Goal: Find specific page/section: Find specific page/section

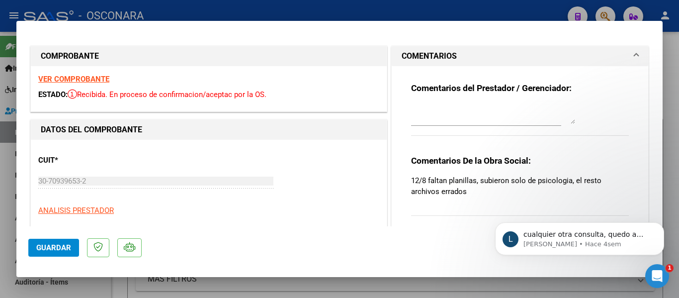
scroll to position [169, 0]
type input "$ 0,00"
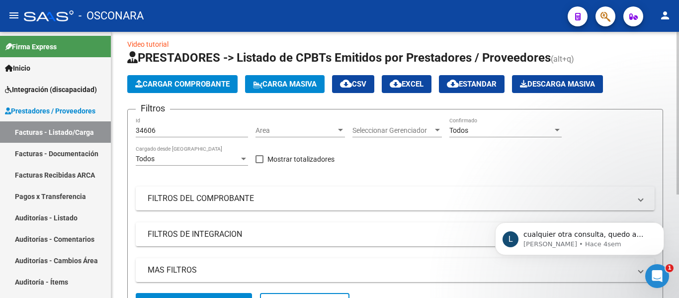
scroll to position [0, 0]
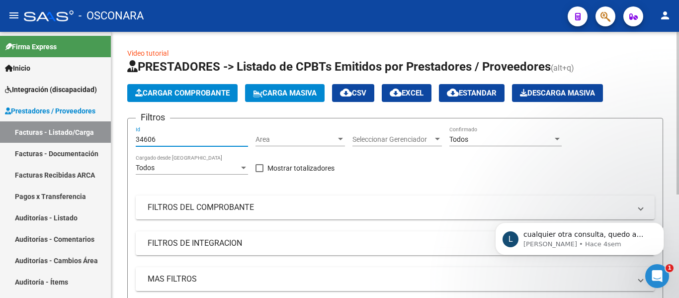
drag, startPoint x: 157, startPoint y: 142, endPoint x: 114, endPoint y: 139, distance: 43.3
click at [116, 141] on div "Video tutorial PRESTADORES -> Listado de CPBTs Emitidos por Prestadores / Prove…" at bounding box center [394, 245] width 567 height 427
paste input "5"
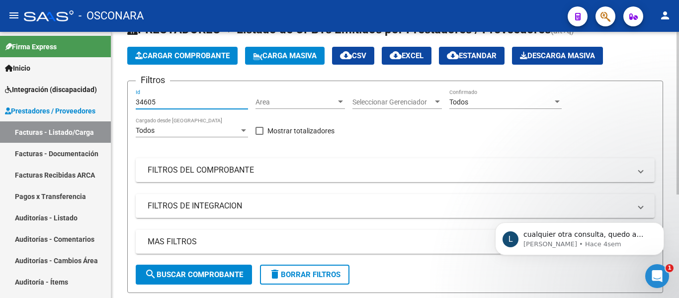
scroll to position [99, 0]
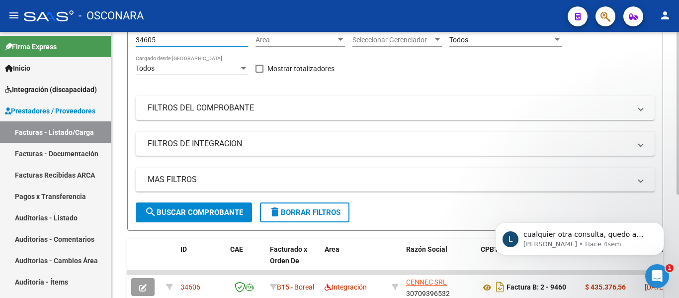
type input "34605"
click at [212, 209] on span "search Buscar Comprobante" at bounding box center [194, 212] width 98 height 9
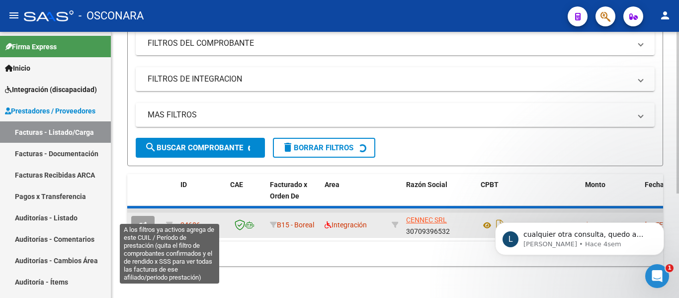
scroll to position [169, 0]
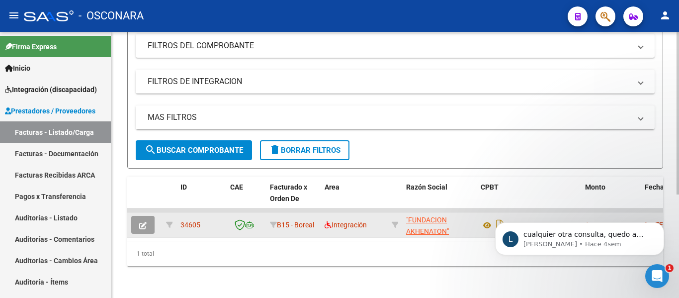
click at [144, 222] on icon "button" at bounding box center [142, 225] width 7 height 7
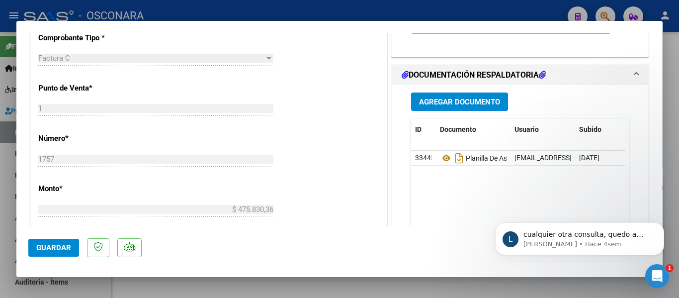
scroll to position [447, 0]
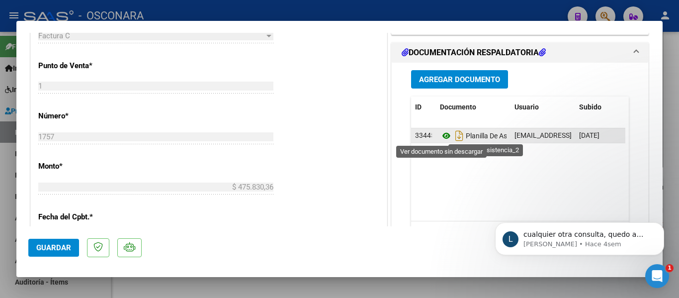
click at [440, 136] on icon at bounding box center [446, 136] width 13 height 12
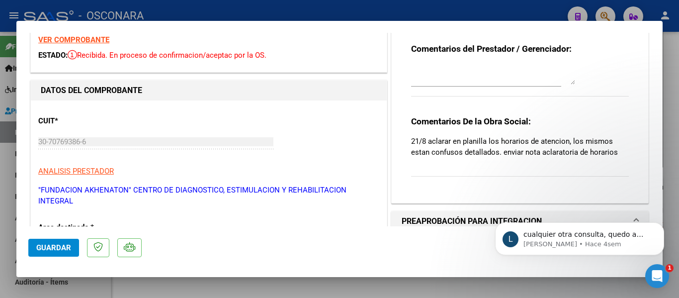
scroll to position [0, 0]
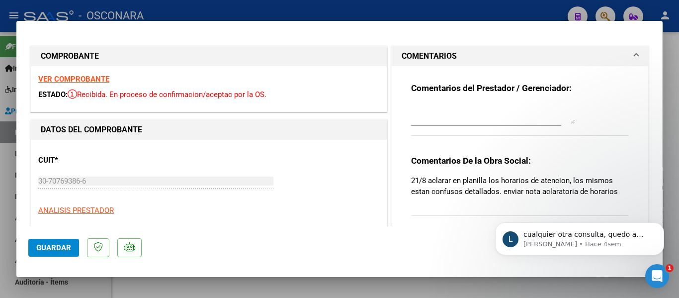
drag, startPoint x: 407, startPoint y: 178, endPoint x: 627, endPoint y: 197, distance: 220.9
click at [627, 196] on div "Comentarios del Prestador / Gerenciador: Comentarios De la Obra Social: 21/8 ac…" at bounding box center [520, 150] width 233 height 168
copy p "21/8 aclarar en planilla los horarios de atencion, los mismos estan confusos de…"
